Goal: Task Accomplishment & Management: Manage account settings

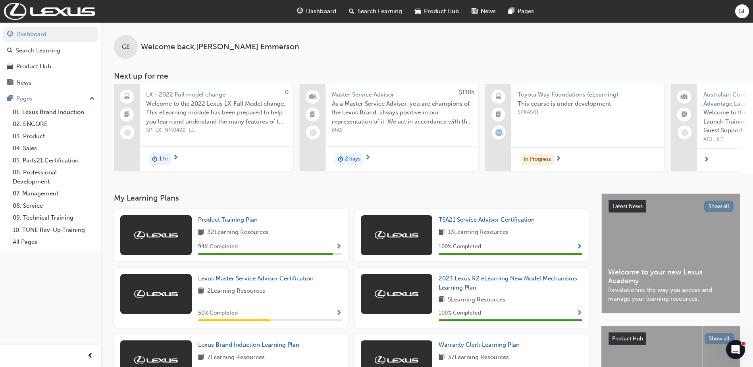
click at [706, 159] on span "next-icon" at bounding box center [707, 159] width 6 height 7
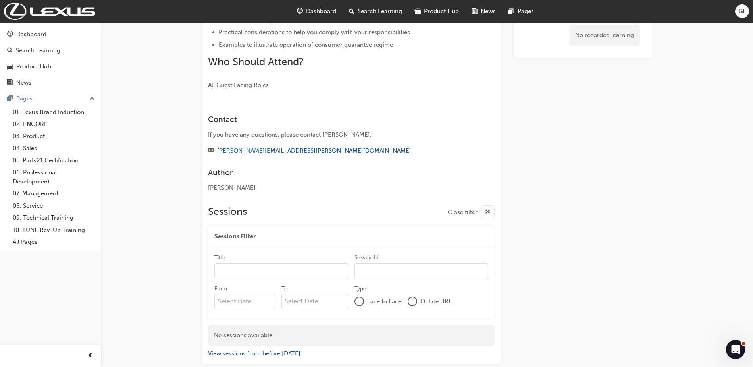
scroll to position [252, 0]
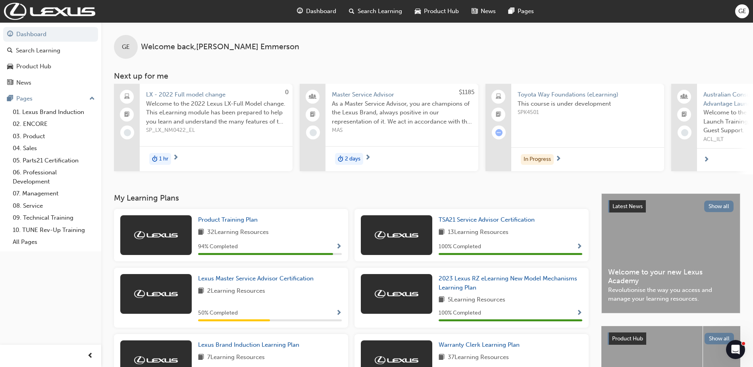
click at [740, 7] on span "GE" at bounding box center [742, 11] width 8 height 9
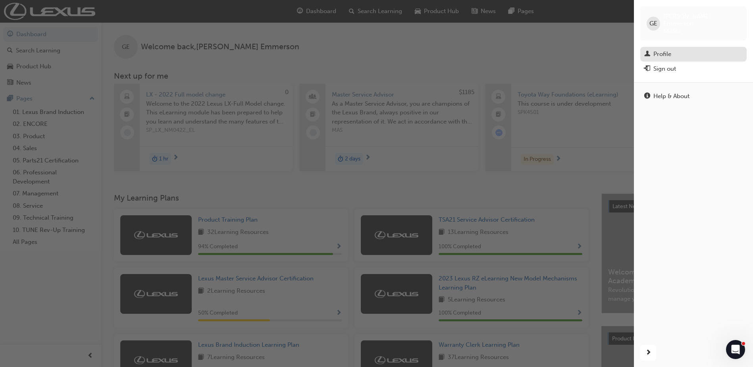
click at [662, 50] on div "Profile" at bounding box center [662, 54] width 18 height 9
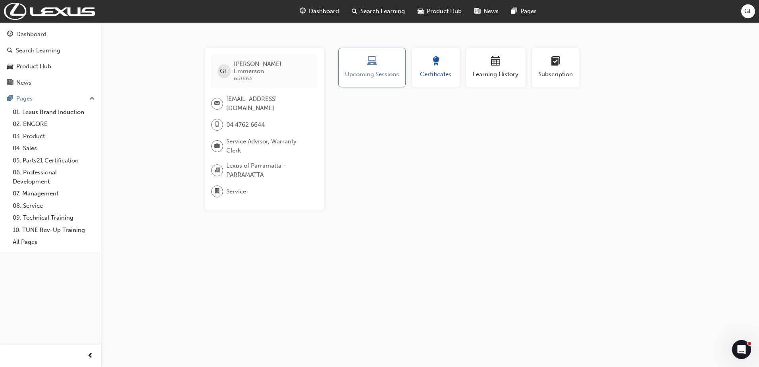
click at [447, 74] on span "Certificates" at bounding box center [436, 74] width 36 height 9
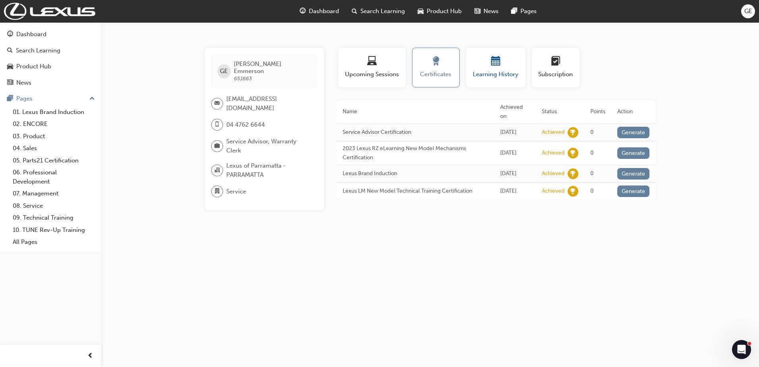
click at [477, 69] on div "Learning History" at bounding box center [496, 67] width 48 height 23
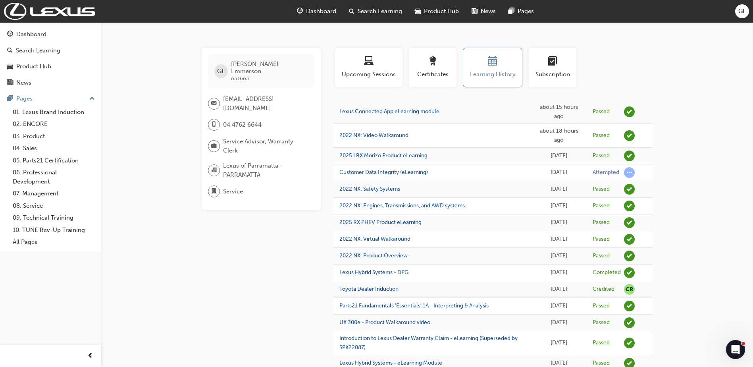
drag, startPoint x: 226, startPoint y: 89, endPoint x: 313, endPoint y: 15, distance: 114.0
click at [313, 15] on span "Dashboard" at bounding box center [321, 11] width 30 height 9
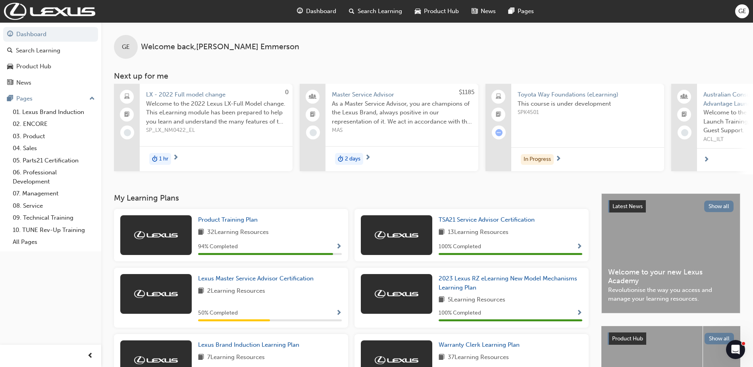
click at [737, 8] on div "GE" at bounding box center [742, 11] width 14 height 14
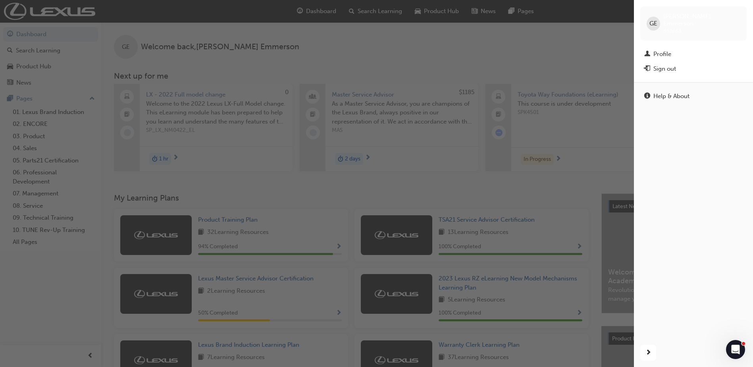
click at [619, 81] on div "button" at bounding box center [317, 183] width 634 height 367
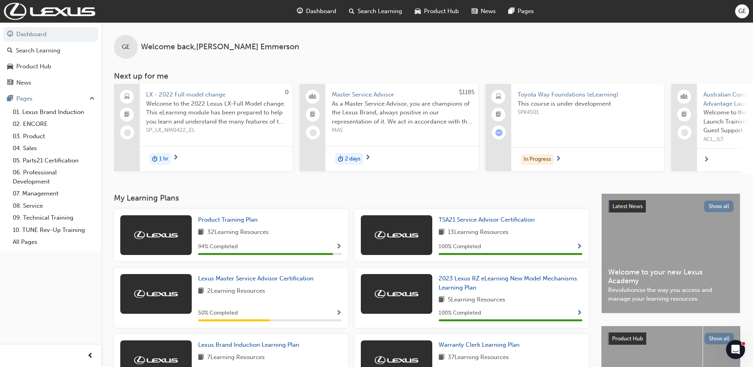
click at [738, 10] on span "GE" at bounding box center [742, 11] width 8 height 9
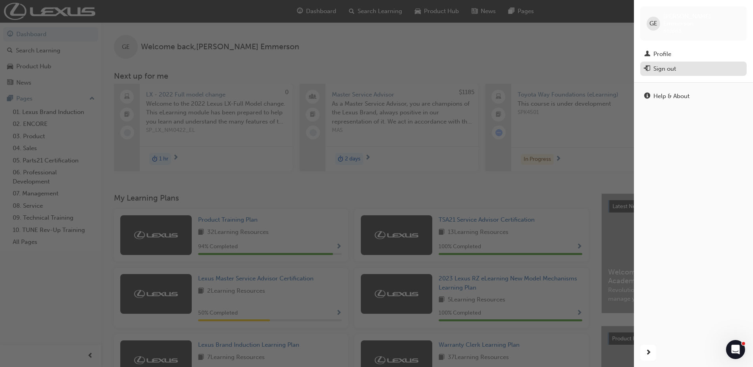
click at [676, 64] on div "Sign out" at bounding box center [664, 68] width 23 height 9
